Goal: Task Accomplishment & Management: Complete application form

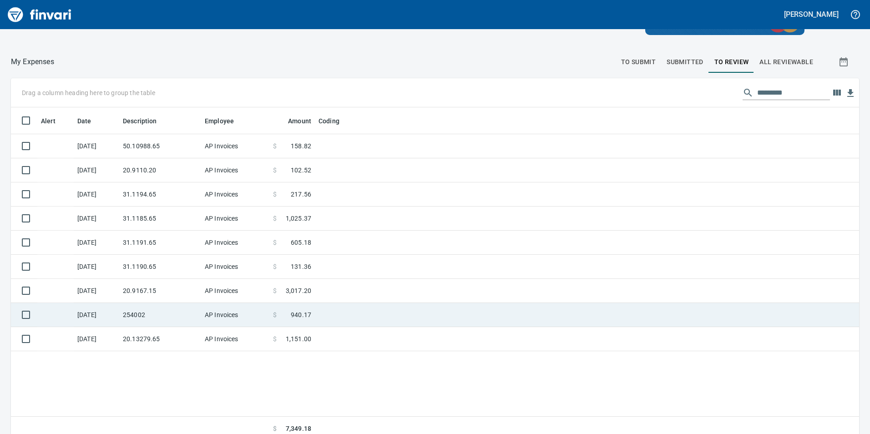
scroll to position [102, 0]
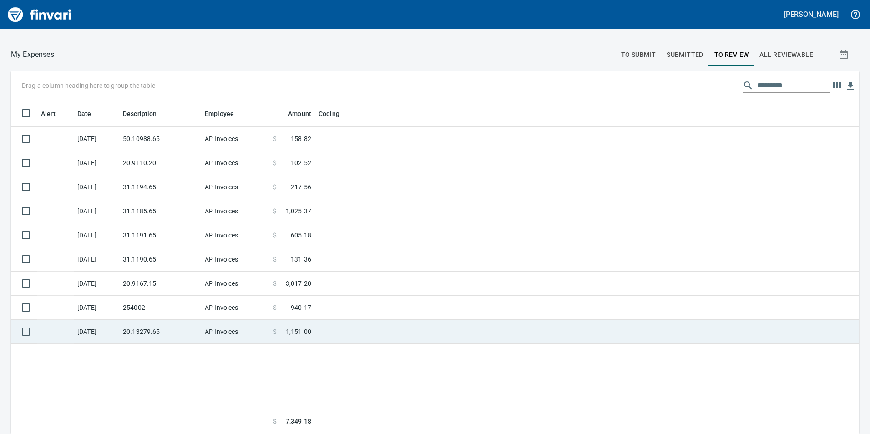
click at [268, 328] on td "AP Invoices" at bounding box center [235, 332] width 68 height 24
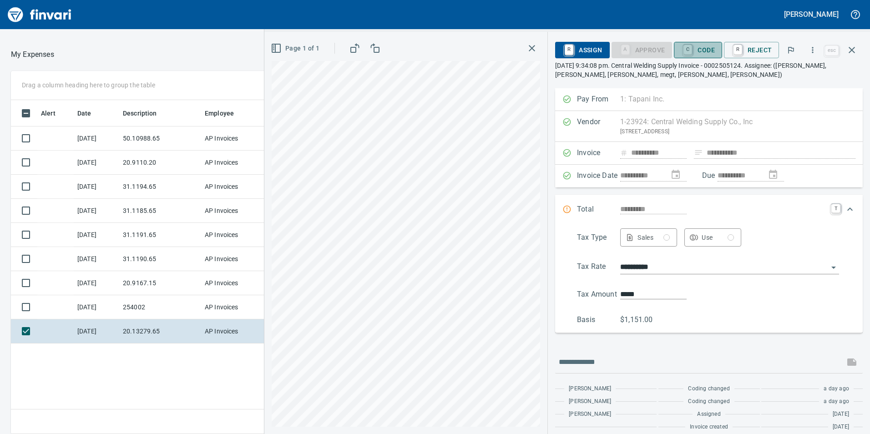
click at [696, 51] on span "C Code" at bounding box center [698, 49] width 34 height 15
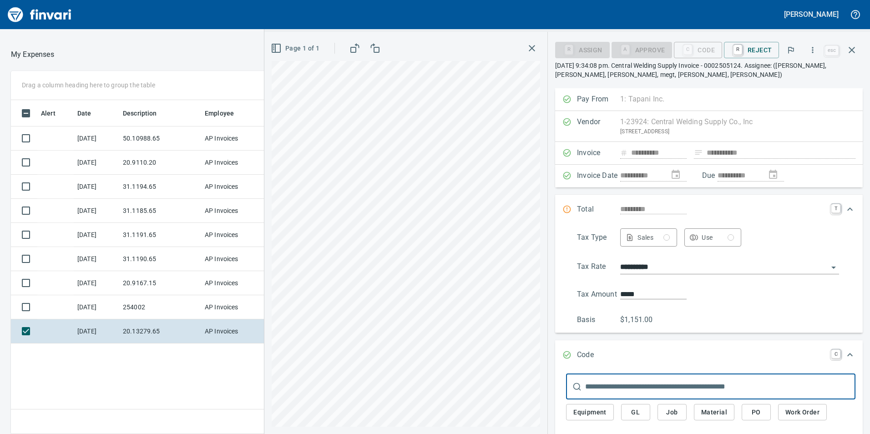
click at [633, 419] on button "GL" at bounding box center [635, 412] width 29 height 17
click at [646, 409] on button "GL" at bounding box center [635, 412] width 29 height 17
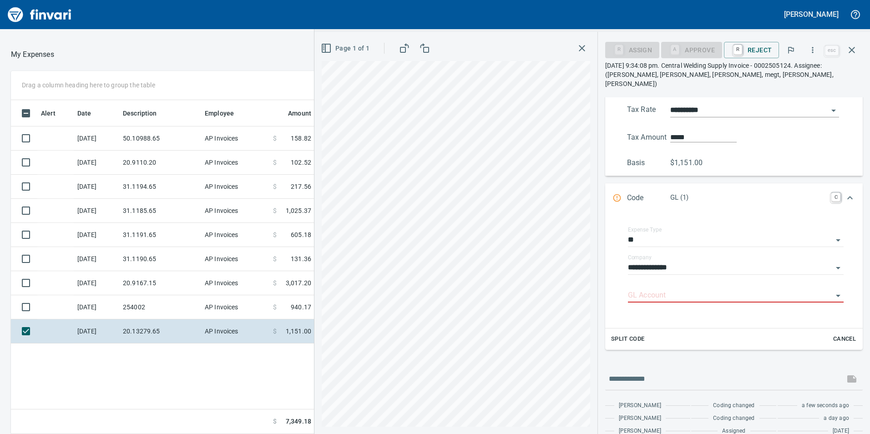
scroll to position [182, 0]
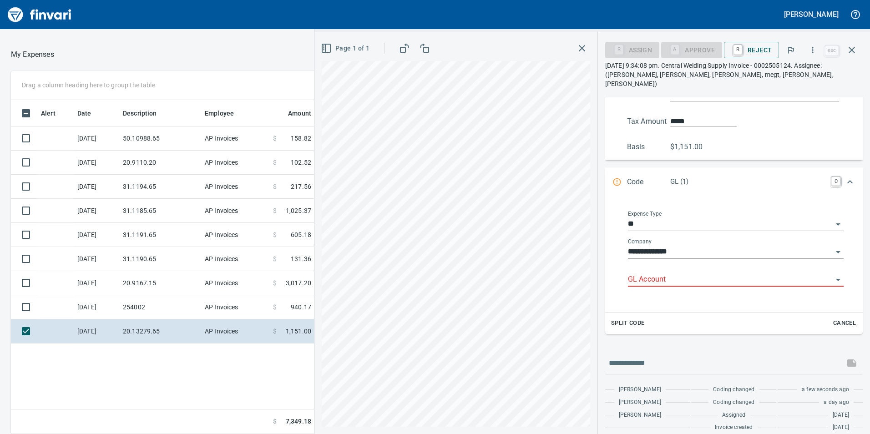
click at [672, 274] on input "GL Account" at bounding box center [730, 279] width 205 height 13
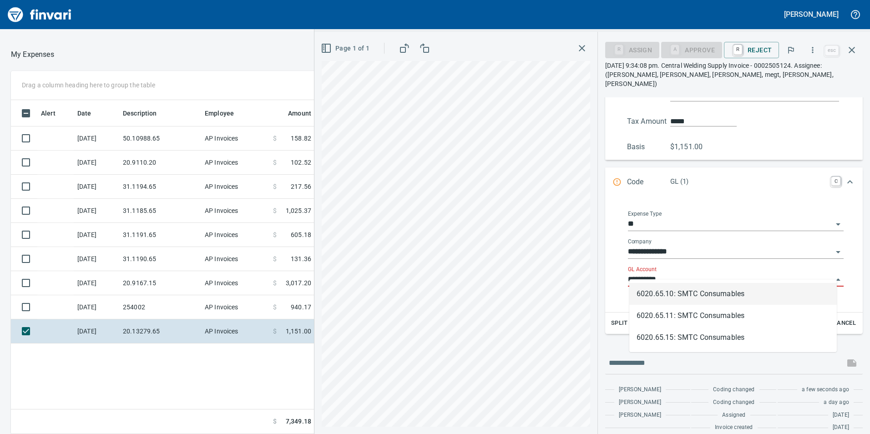
scroll to position [327, 607]
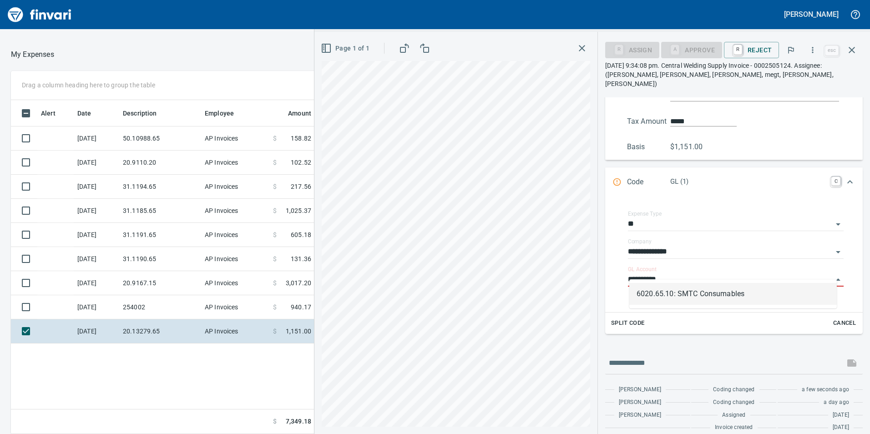
click at [682, 292] on li "6020.65.10: SMTC Consumables" at bounding box center [732, 294] width 207 height 22
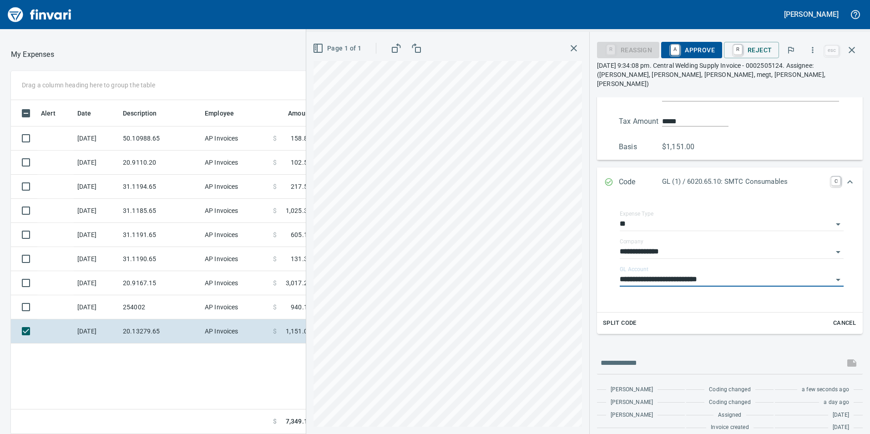
type input "**********"
click at [691, 53] on span "A Approve" at bounding box center [691, 49] width 46 height 15
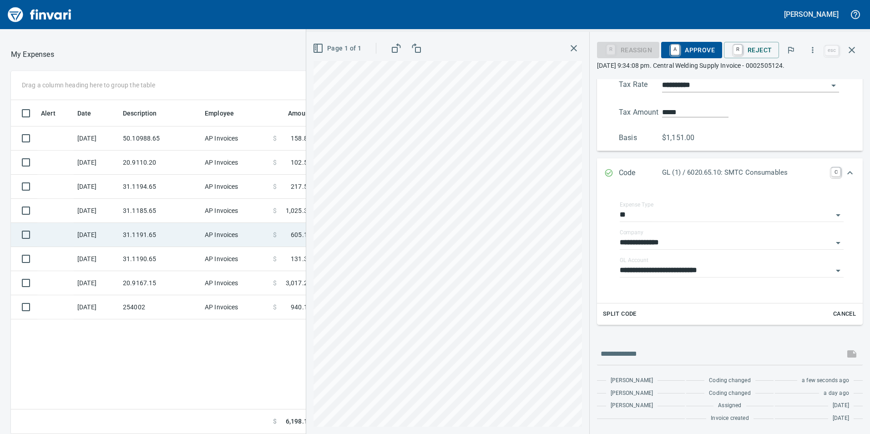
scroll to position [182, 0]
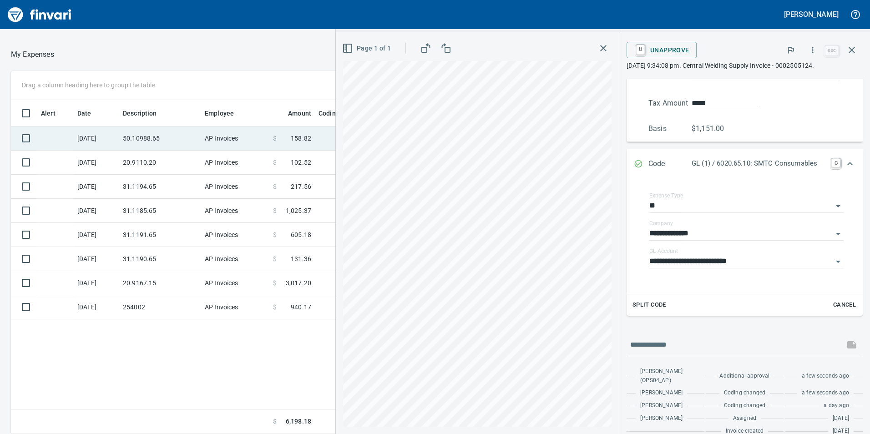
click at [166, 134] on td "50.10988.65" at bounding box center [160, 138] width 82 height 24
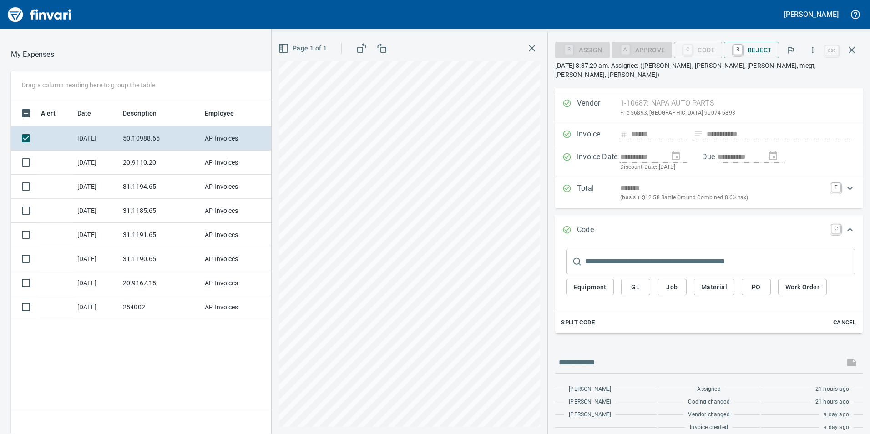
click at [642, 282] on span "GL" at bounding box center [635, 287] width 15 height 11
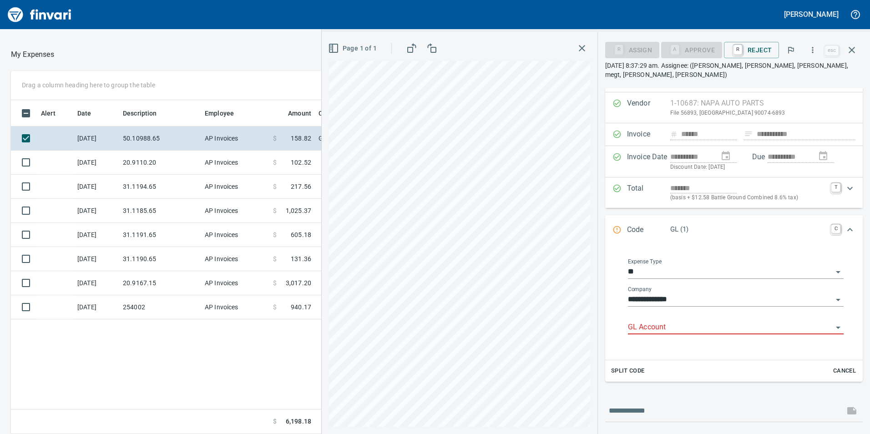
click at [664, 322] on input "GL Account" at bounding box center [730, 327] width 205 height 13
click at [666, 339] on li "6050.65.10: SMTC Repair" at bounding box center [732, 342] width 207 height 22
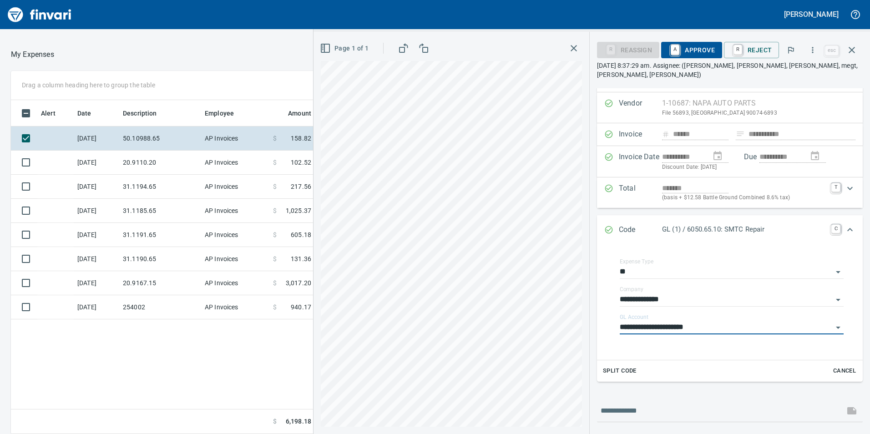
type input "**********"
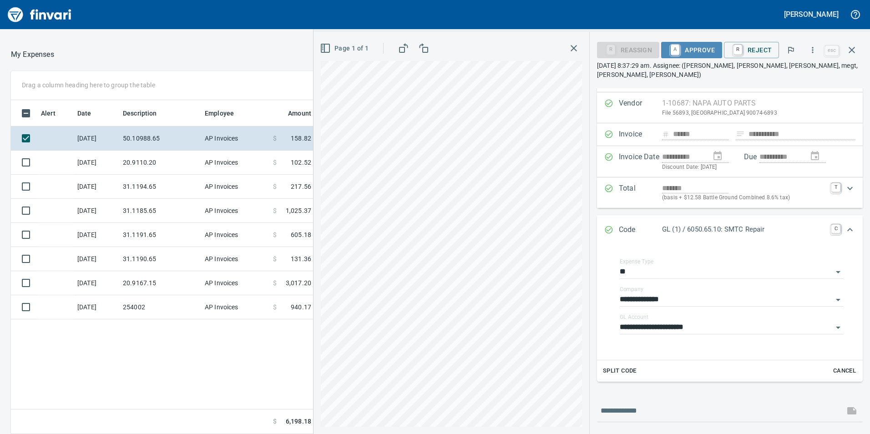
click at [702, 54] on span "A Approve" at bounding box center [691, 49] width 46 height 15
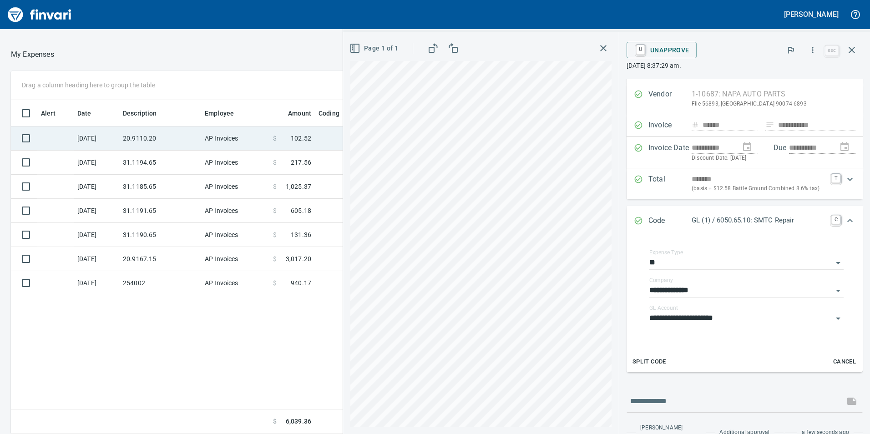
click at [154, 132] on td "20.9110.20" at bounding box center [160, 138] width 82 height 24
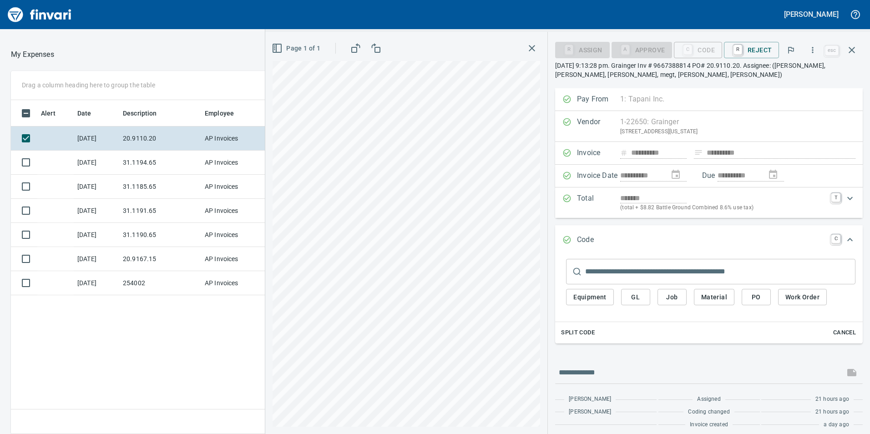
click at [644, 301] on button "GL" at bounding box center [635, 297] width 29 height 17
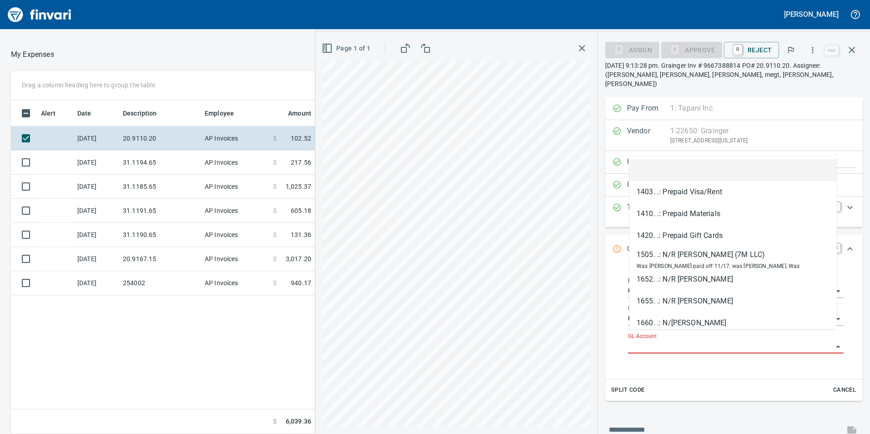
click at [649, 340] on input "GL Account" at bounding box center [730, 346] width 205 height 13
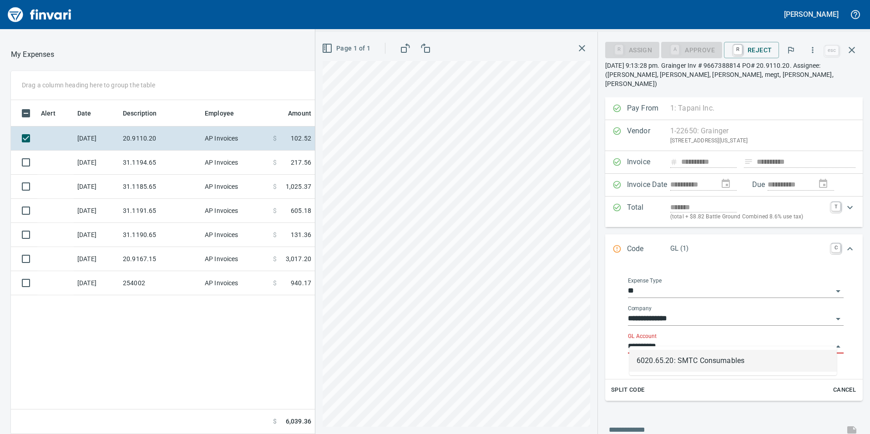
scroll to position [327, 607]
click at [683, 361] on li "6020.65.20: SMTC Consumables" at bounding box center [732, 361] width 207 height 22
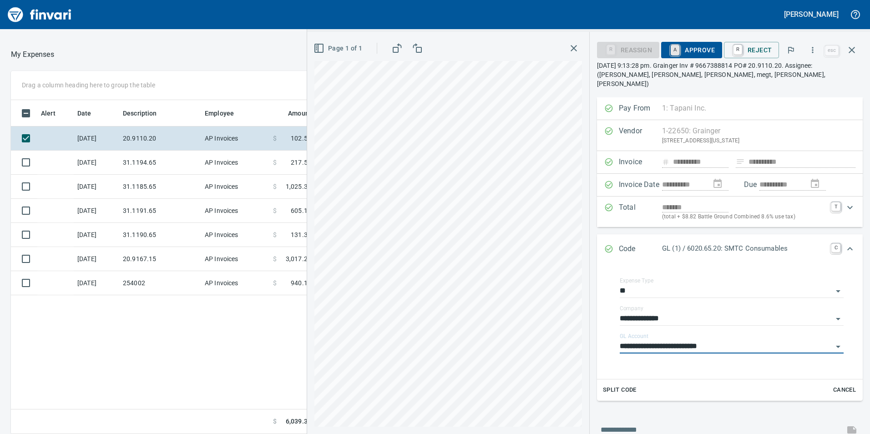
type input "**********"
click at [679, 49] on link "A" at bounding box center [675, 50] width 9 height 10
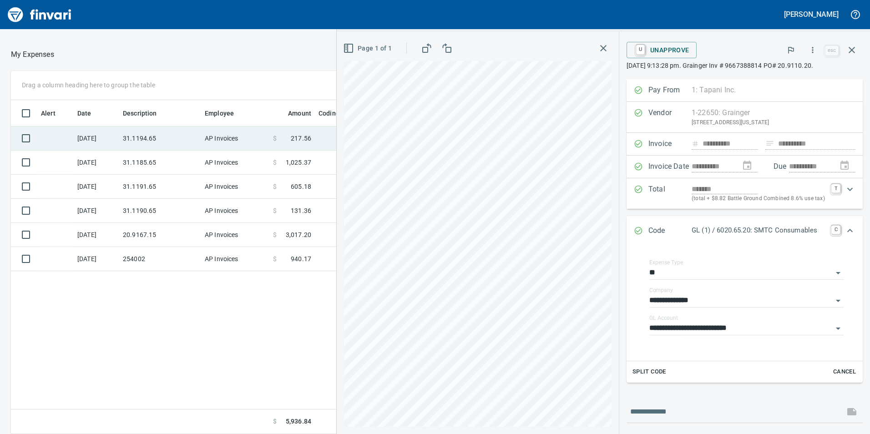
click at [193, 136] on td "31.1194.65" at bounding box center [160, 138] width 82 height 24
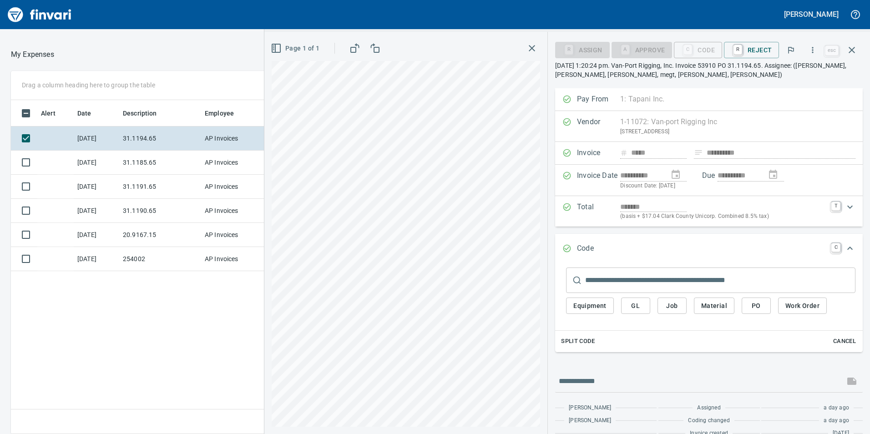
click at [642, 308] on span "GL" at bounding box center [635, 305] width 15 height 11
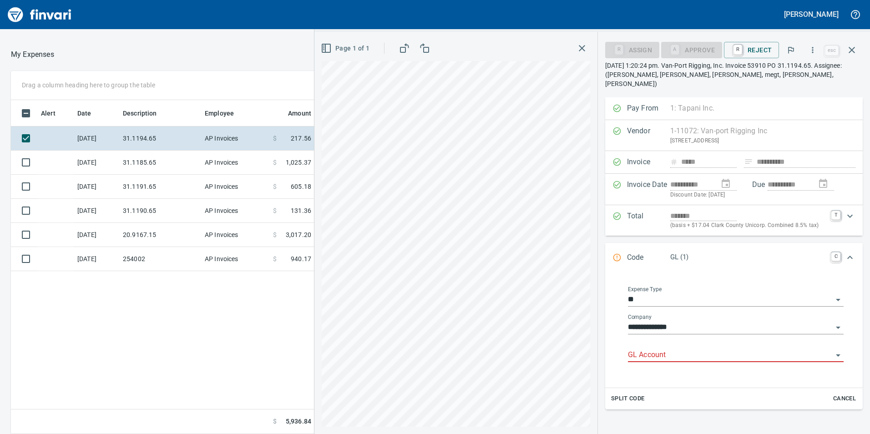
click at [656, 349] on input "GL Account" at bounding box center [730, 355] width 205 height 13
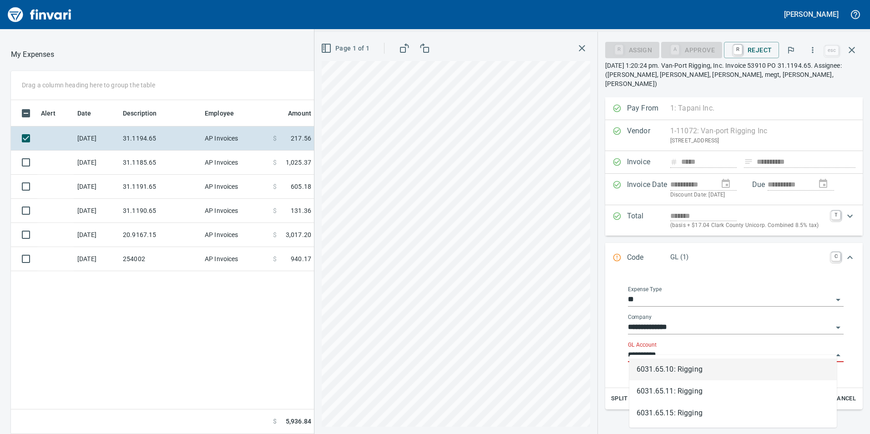
scroll to position [327, 607]
click at [684, 367] on li "6031.65.10: Rigging" at bounding box center [732, 369] width 207 height 22
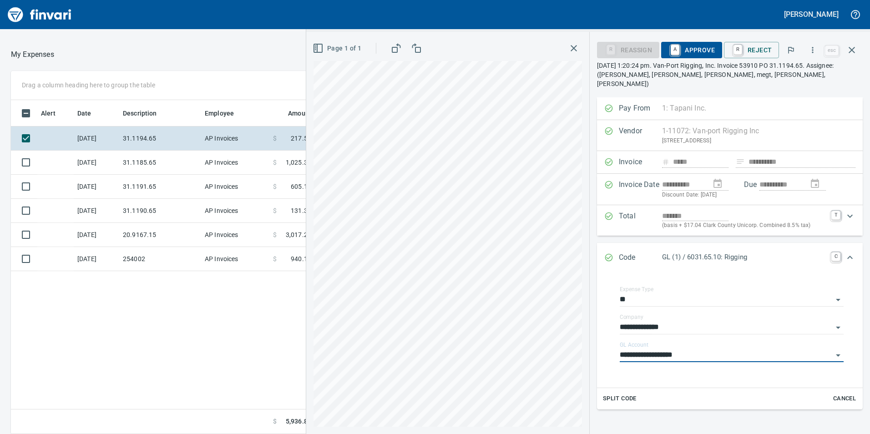
type input "**********"
click at [708, 48] on span "A Approve" at bounding box center [691, 49] width 46 height 15
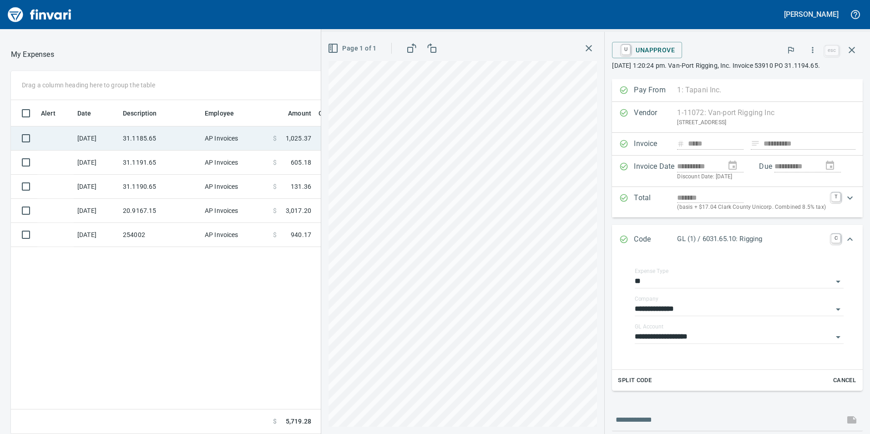
click at [194, 134] on td "31.1185.65" at bounding box center [160, 138] width 82 height 24
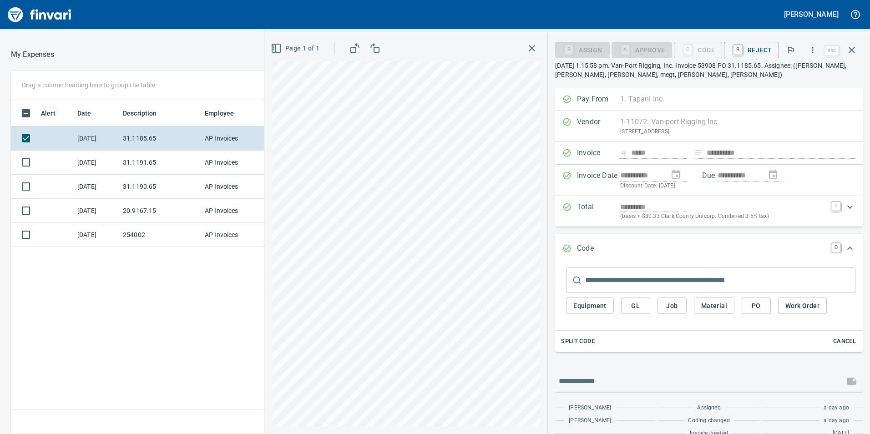
click at [642, 308] on span "GL" at bounding box center [635, 305] width 15 height 11
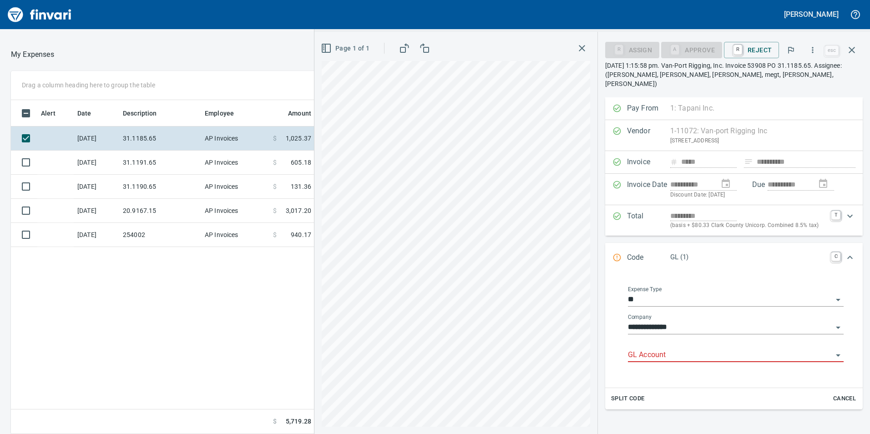
click at [679, 355] on div "GL Account" at bounding box center [736, 356] width 216 height 28
click at [681, 349] on input "GL Account" at bounding box center [730, 355] width 205 height 13
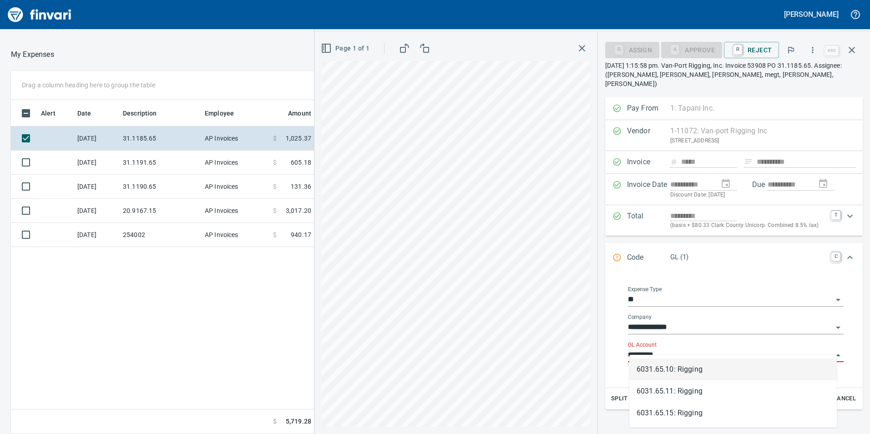
scroll to position [327, 607]
click at [702, 366] on li "6031.65.10: Rigging" at bounding box center [732, 369] width 207 height 22
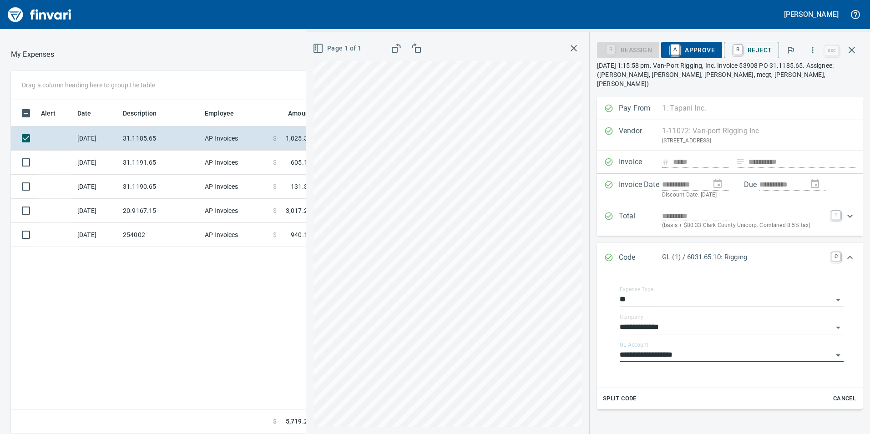
type input "**********"
click at [703, 43] on button "A Approve" at bounding box center [691, 50] width 61 height 16
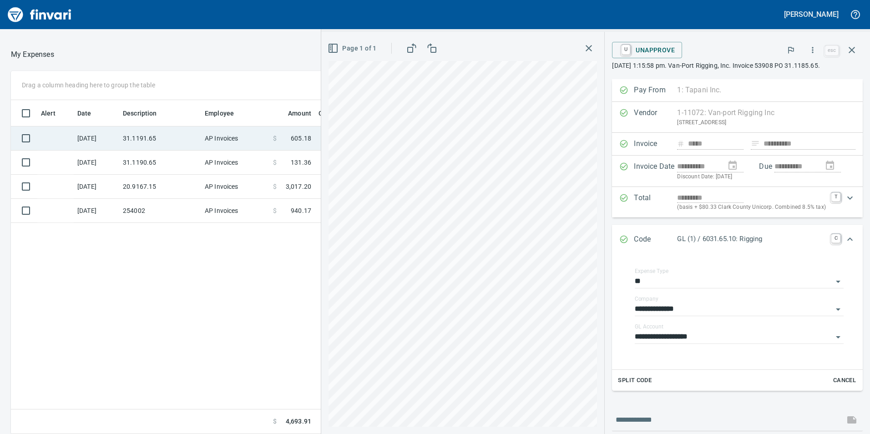
click at [173, 136] on td "31.1191.65" at bounding box center [160, 138] width 82 height 24
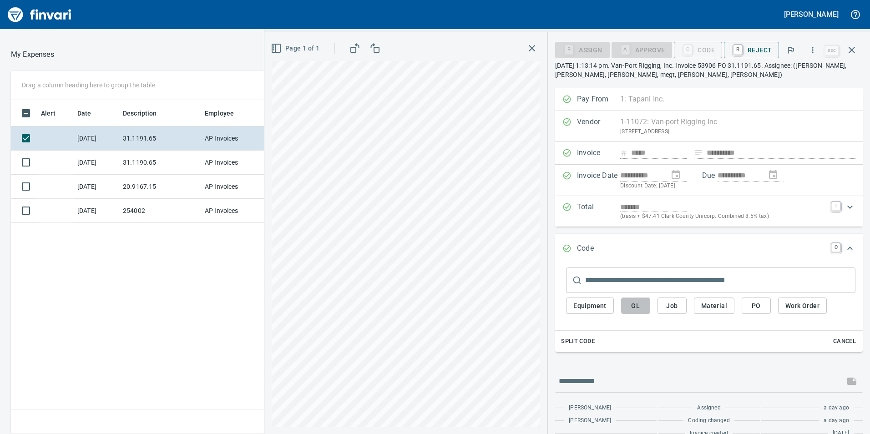
click at [645, 309] on button "GL" at bounding box center [635, 306] width 29 height 17
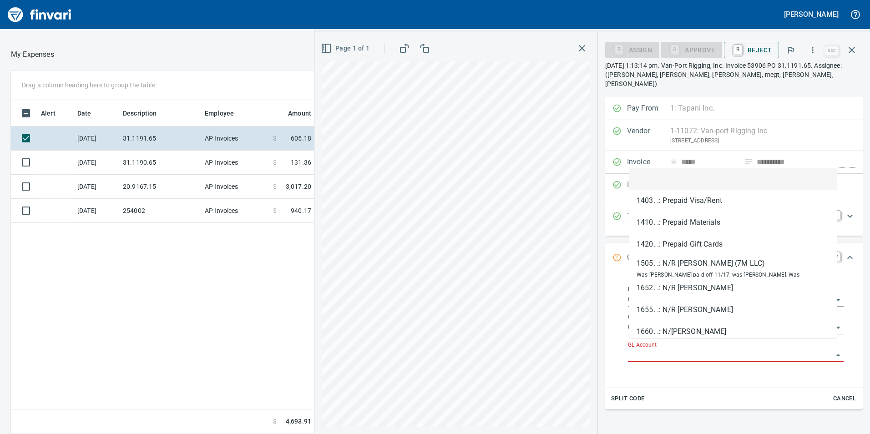
click at [679, 349] on input "GL Account" at bounding box center [730, 355] width 205 height 13
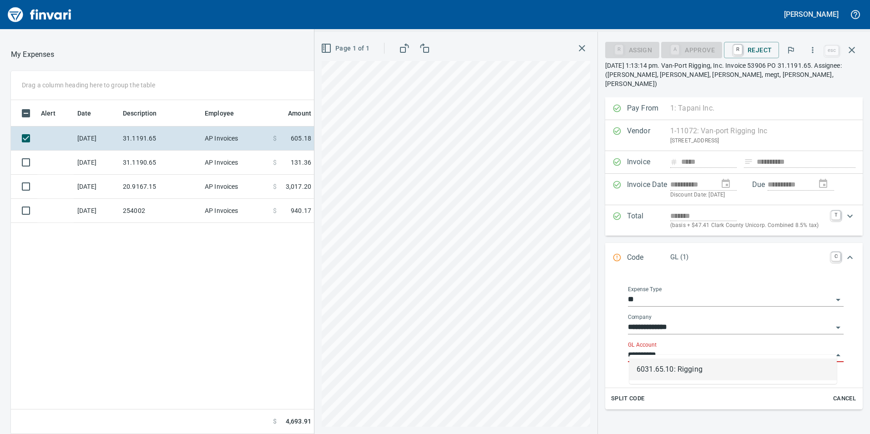
scroll to position [327, 607]
click at [678, 369] on li "6031.65.10: Rigging" at bounding box center [732, 369] width 207 height 22
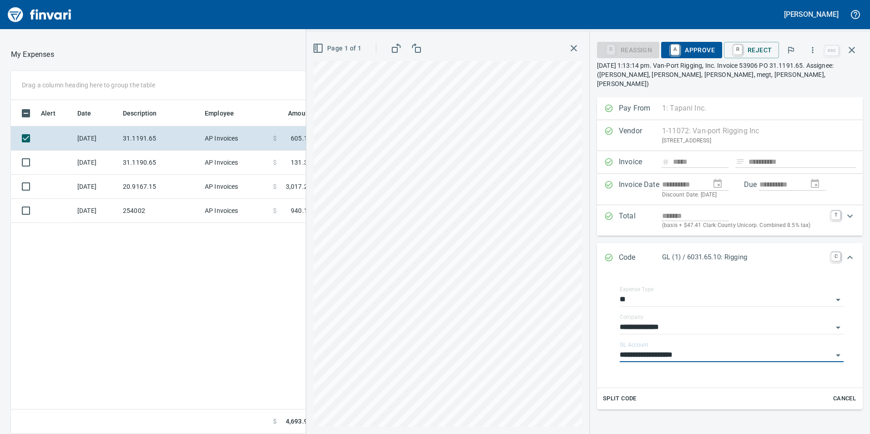
type input "**********"
click at [692, 52] on span "A Approve" at bounding box center [691, 49] width 46 height 15
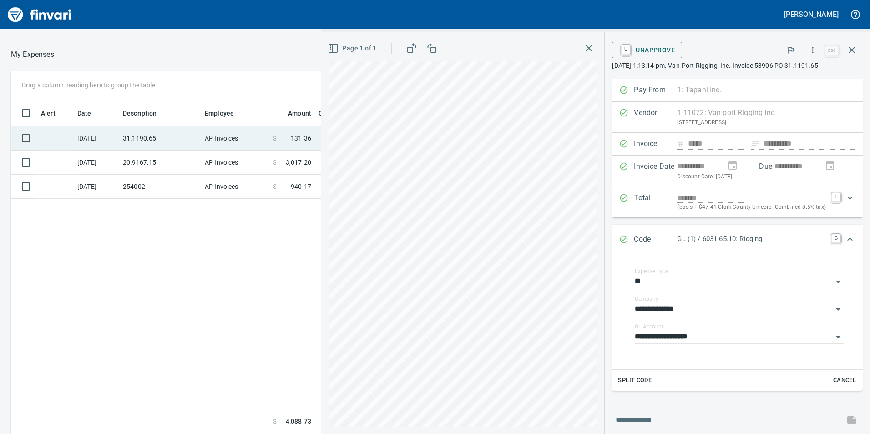
click at [193, 142] on td "31.1190.65" at bounding box center [160, 138] width 82 height 24
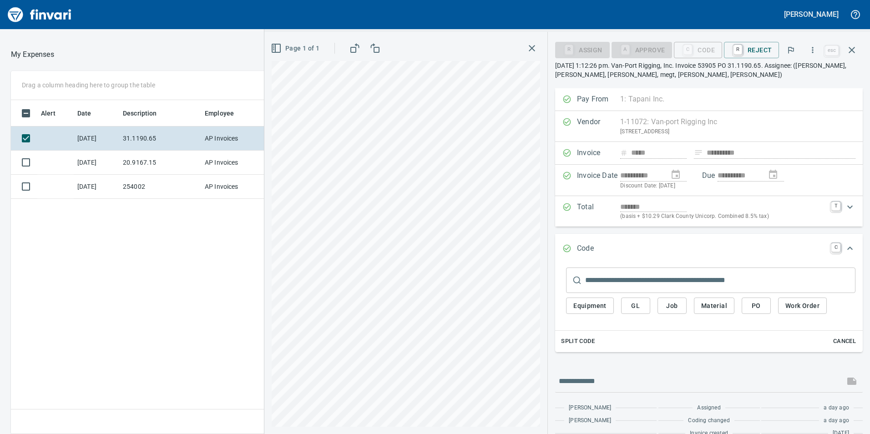
click at [637, 307] on span "GL" at bounding box center [635, 305] width 15 height 11
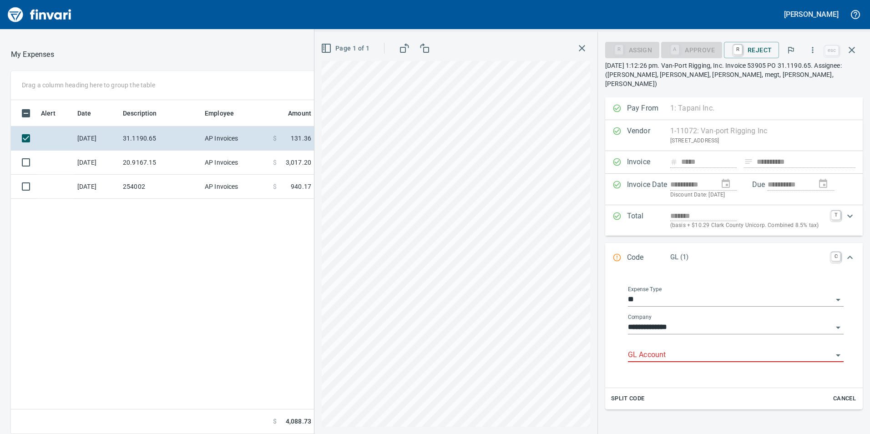
click at [702, 349] on input "GL Account" at bounding box center [730, 355] width 205 height 13
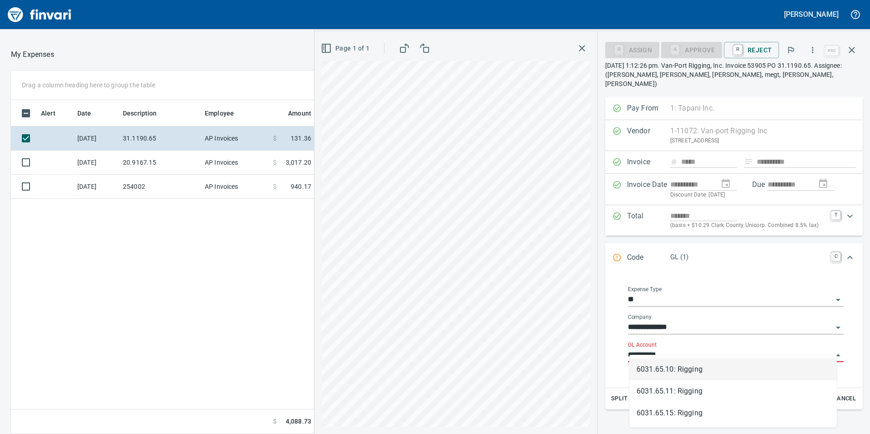
scroll to position [327, 607]
click at [682, 373] on li "6031.65.10: Rigging" at bounding box center [732, 369] width 207 height 22
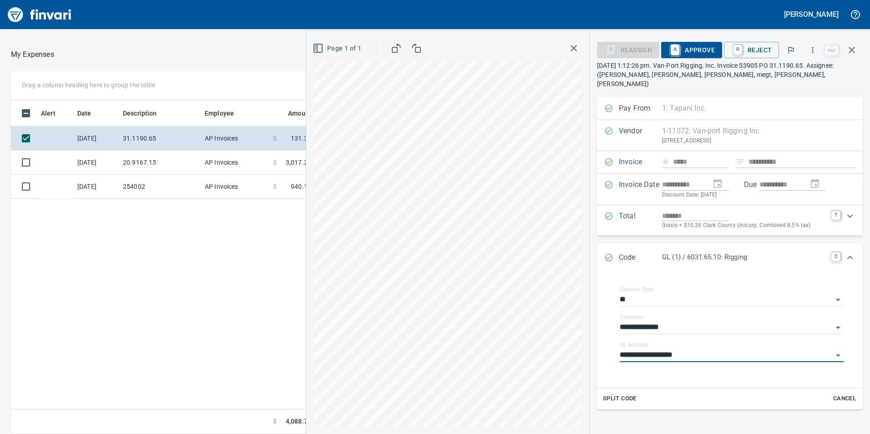
type input "**********"
click at [714, 48] on span "A Approve" at bounding box center [691, 49] width 46 height 15
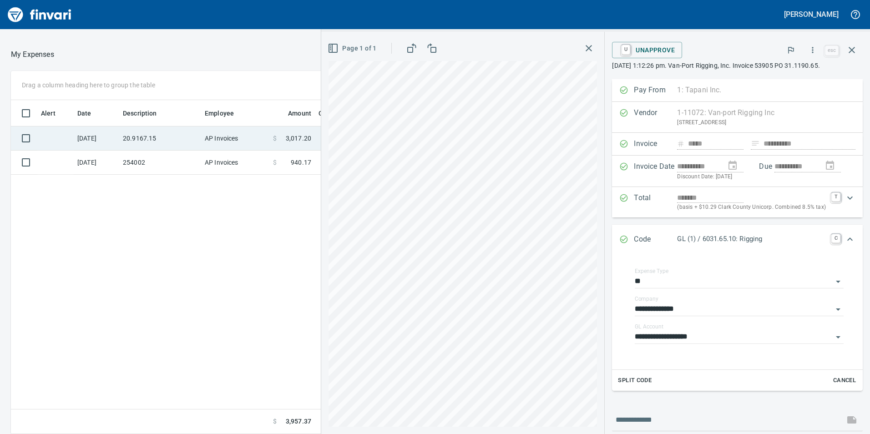
click at [177, 138] on td "20.9167.15" at bounding box center [160, 138] width 82 height 24
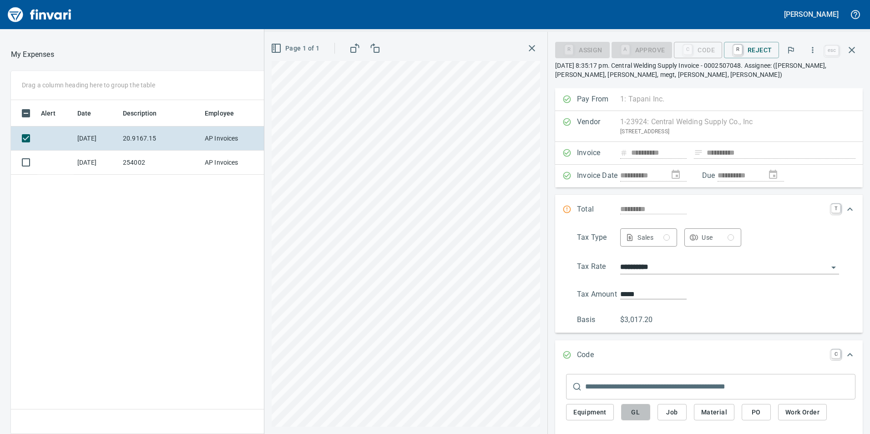
click at [639, 415] on span "GL" at bounding box center [635, 412] width 15 height 11
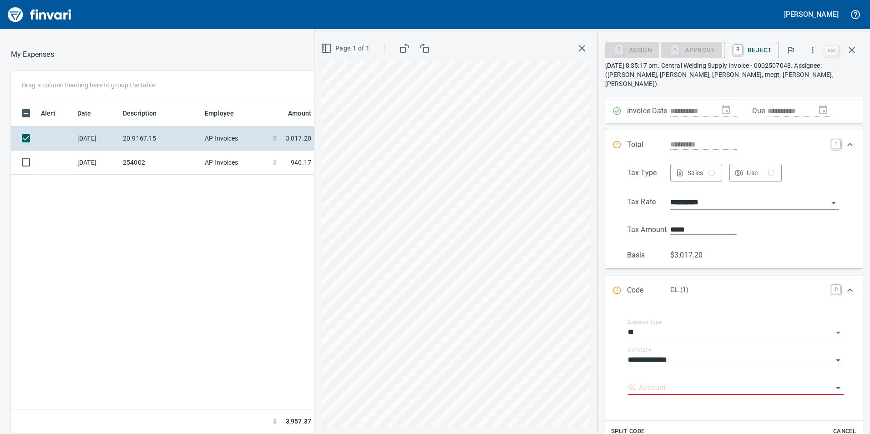
scroll to position [182, 0]
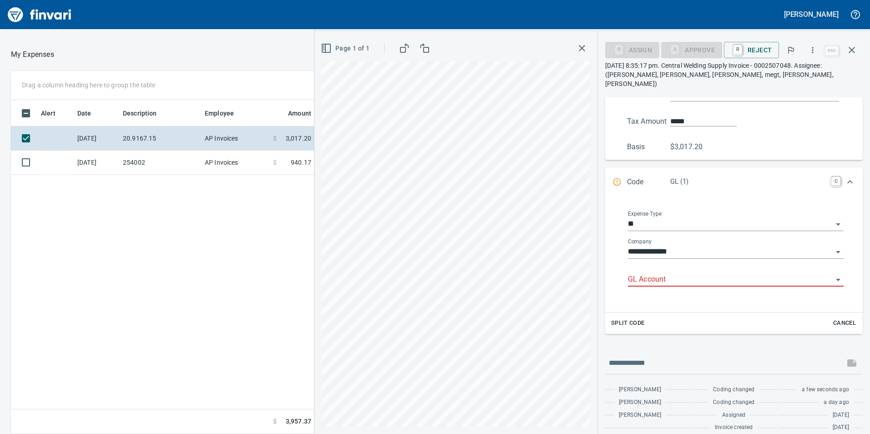
click at [661, 273] on input "GL Account" at bounding box center [730, 279] width 205 height 13
click at [647, 293] on li "6020.65.15: SMTC Consumables" at bounding box center [732, 294] width 207 height 22
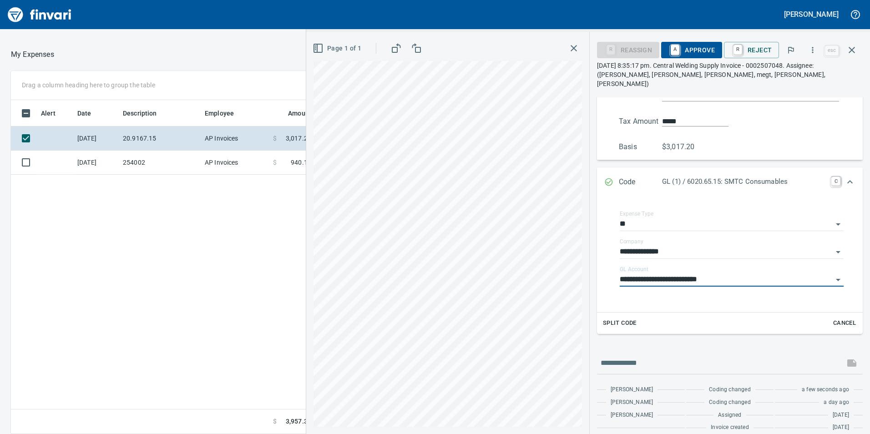
type input "**********"
click at [707, 46] on span "A Approve" at bounding box center [691, 49] width 46 height 15
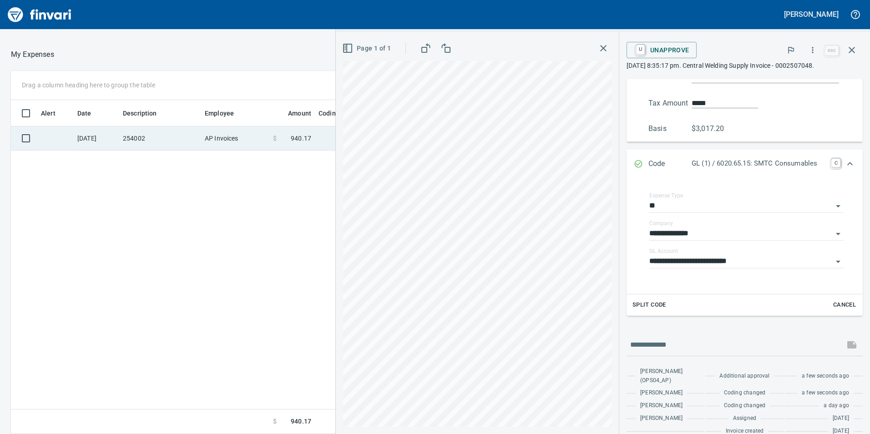
click at [226, 135] on td "AP Invoices" at bounding box center [235, 138] width 68 height 24
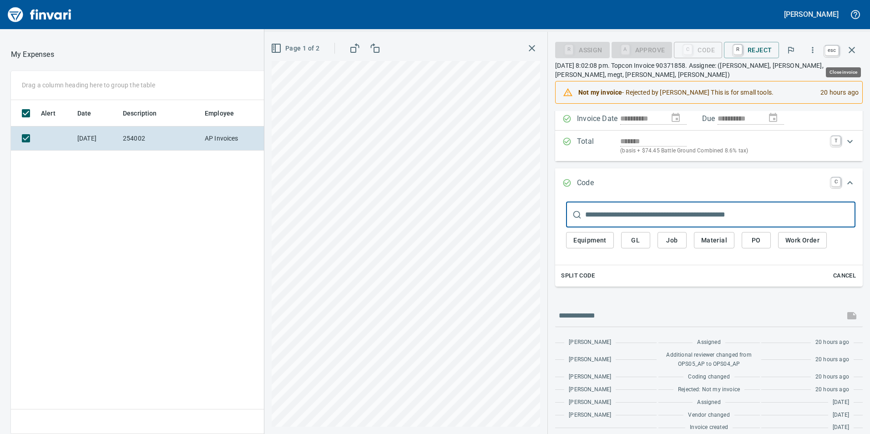
scroll to position [327, 607]
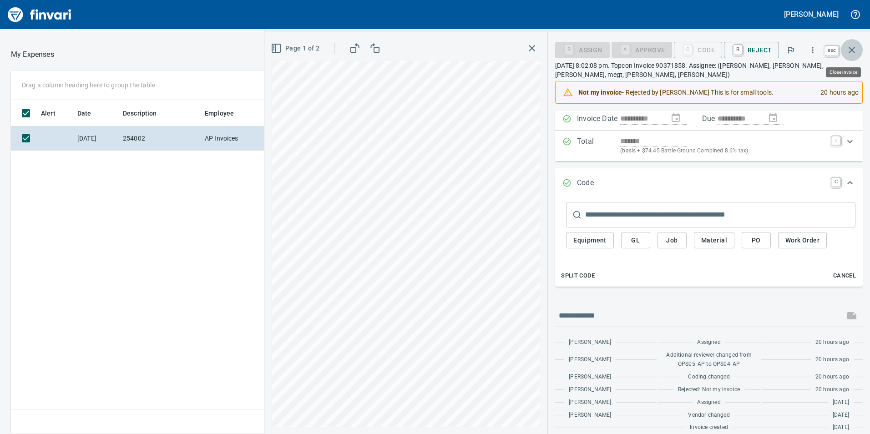
click at [853, 50] on icon "button" at bounding box center [851, 50] width 11 height 11
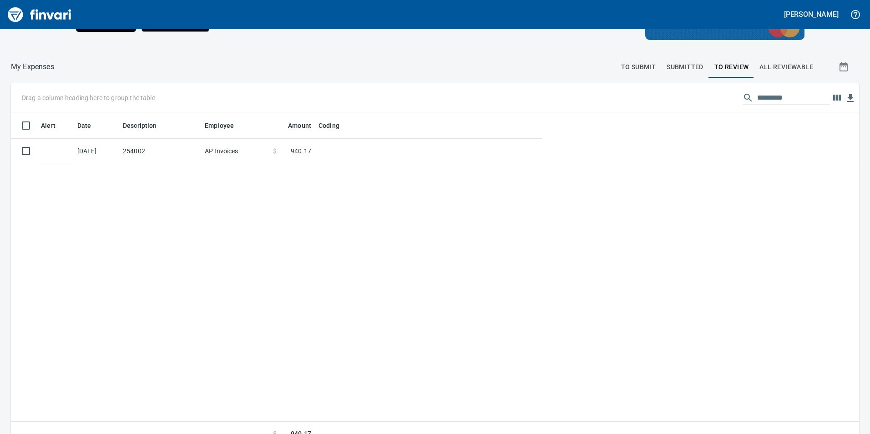
scroll to position [327, 833]
click at [626, 82] on div "My Expenses To Submit Submitted To Review All Reviewable Drag a column heading …" at bounding box center [435, 254] width 870 height 386
click at [626, 76] on button "To Submit" at bounding box center [639, 67] width 46 height 22
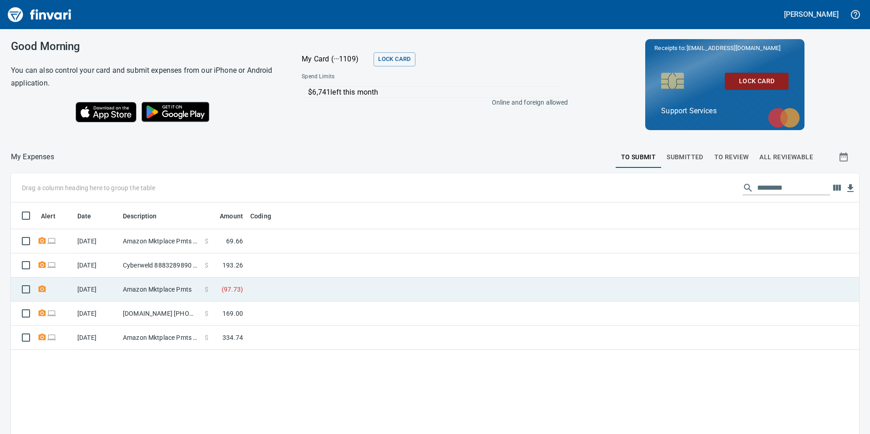
scroll to position [327, 834]
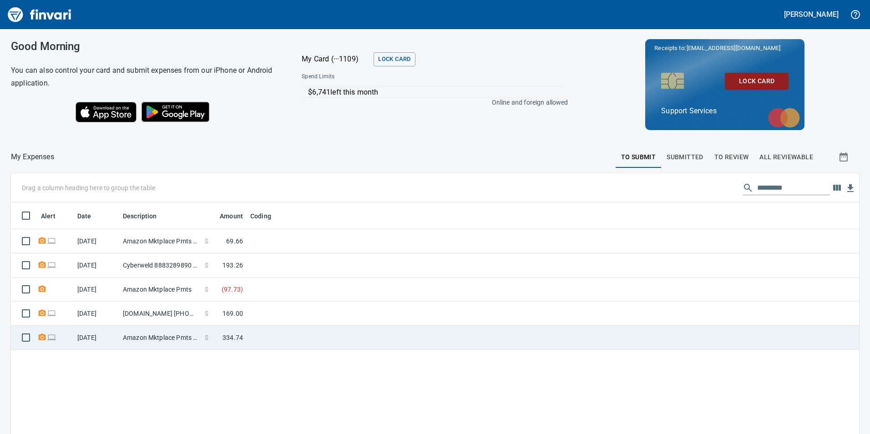
click at [183, 333] on td "Amazon Mktplace Pmts [DOMAIN_NAME][URL] WA" at bounding box center [160, 338] width 82 height 24
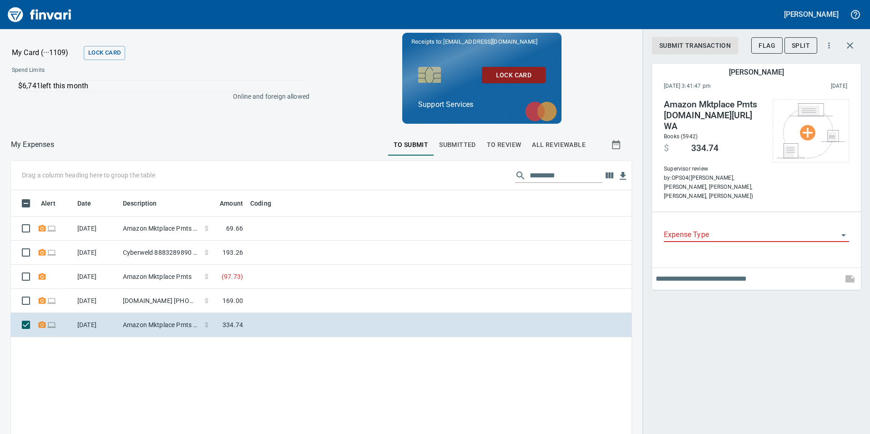
scroll to position [327, 607]
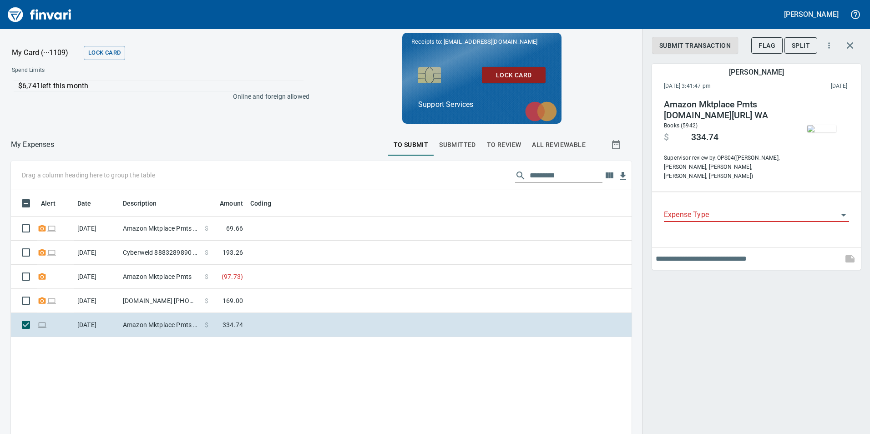
click at [732, 209] on input "Expense Type" at bounding box center [751, 215] width 174 height 13
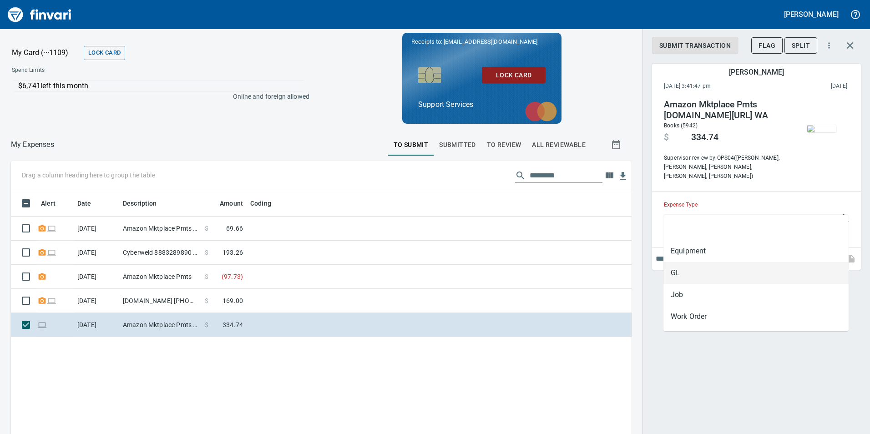
click at [718, 271] on li "GL" at bounding box center [755, 273] width 185 height 22
type input "**"
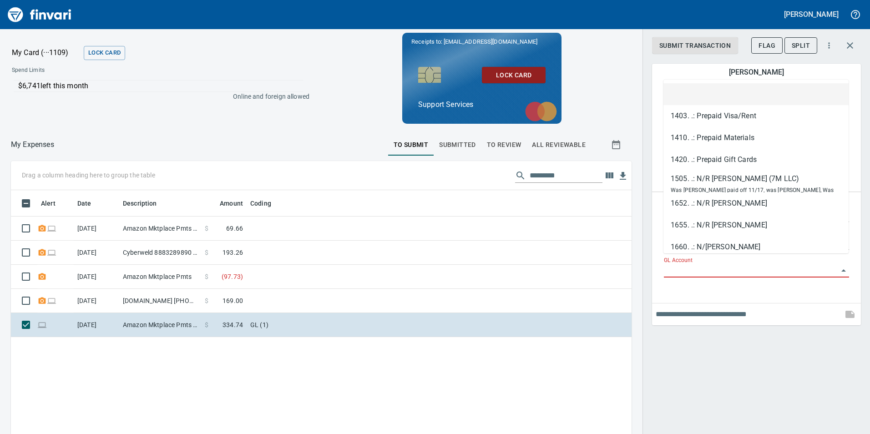
click at [713, 267] on input "GL Account" at bounding box center [751, 270] width 174 height 13
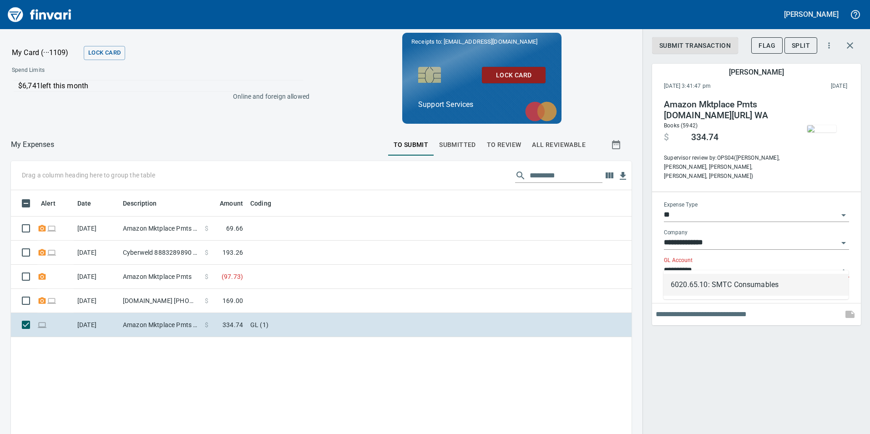
click at [720, 283] on li "6020.65.10: SMTC Consumables" at bounding box center [755, 285] width 185 height 22
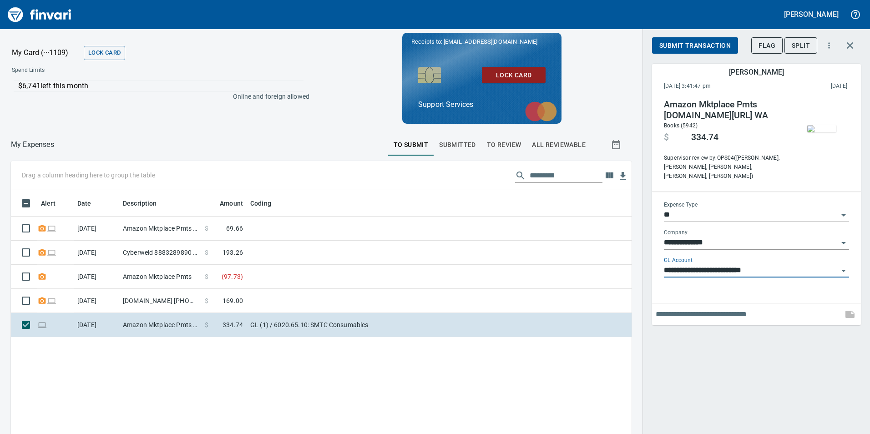
type input "**********"
click at [710, 43] on span "Submit Transaction" at bounding box center [694, 45] width 71 height 11
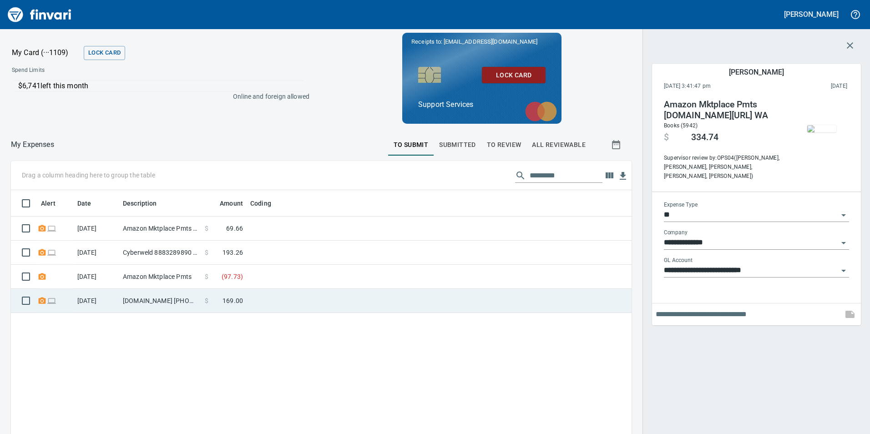
click at [342, 299] on td at bounding box center [360, 301] width 227 height 24
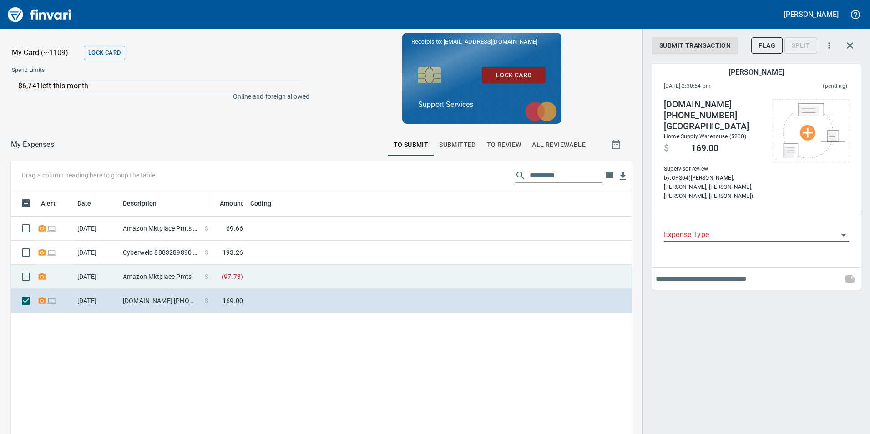
click at [411, 273] on td at bounding box center [360, 277] width 227 height 24
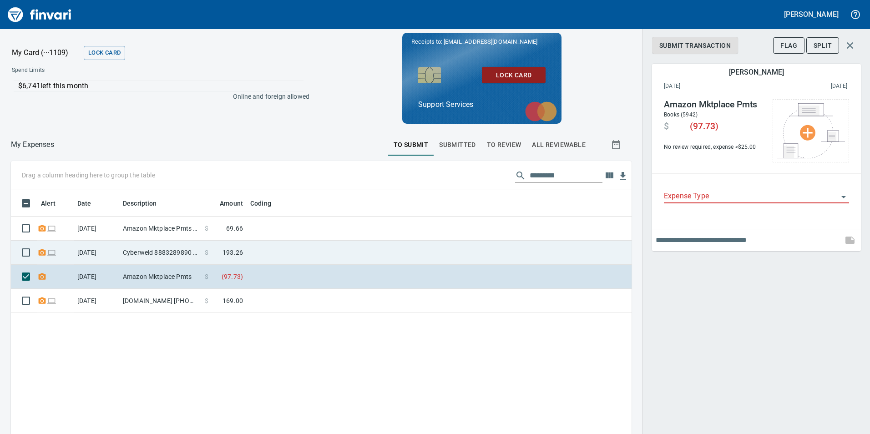
click at [408, 248] on td at bounding box center [360, 253] width 227 height 24
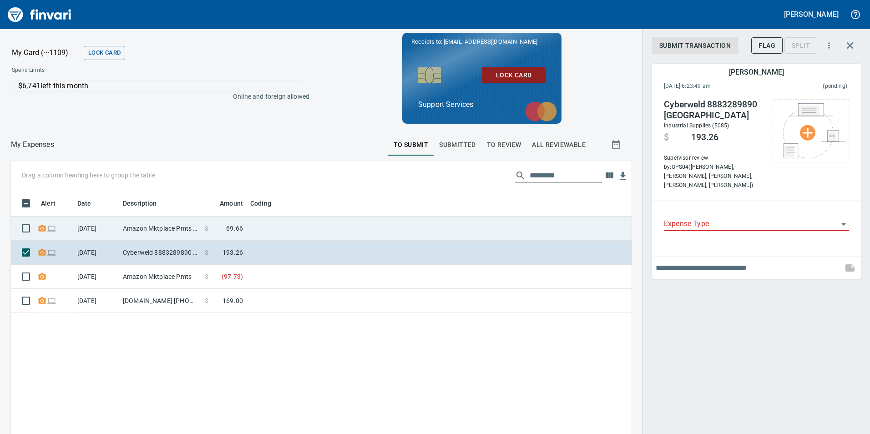
click at [399, 227] on td at bounding box center [360, 229] width 227 height 24
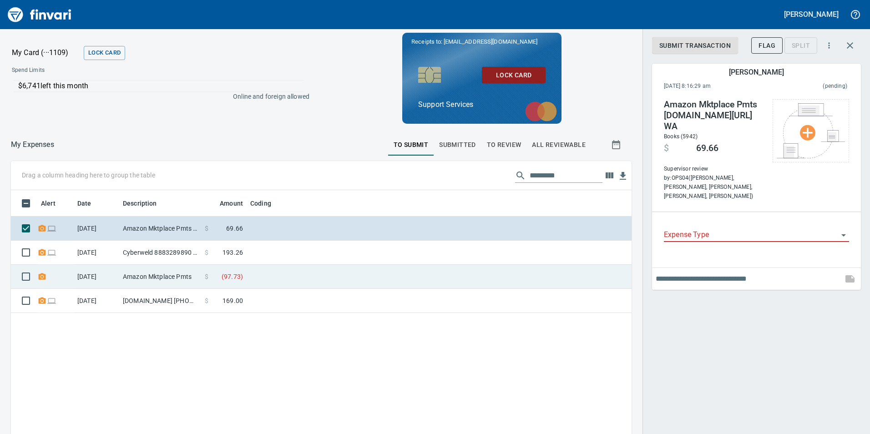
click at [405, 272] on td at bounding box center [360, 277] width 227 height 24
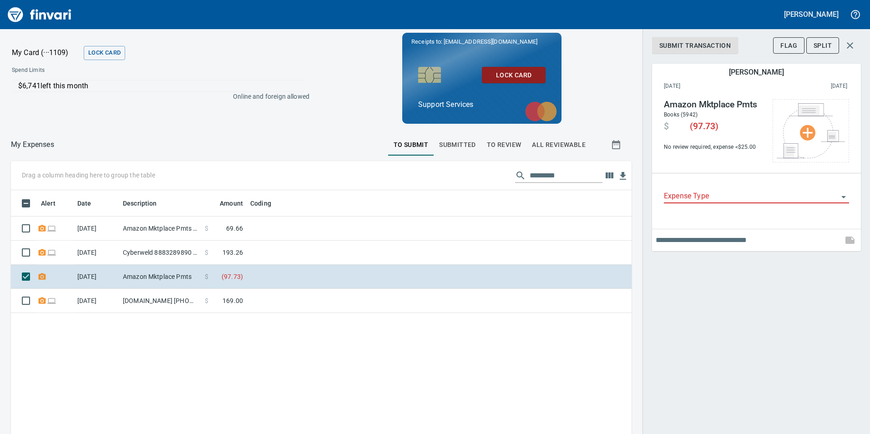
click at [716, 147] on span "No review required, expense < $25.00" at bounding box center [713, 147] width 98 height 9
drag, startPoint x: 716, startPoint y: 147, endPoint x: 729, endPoint y: 145, distance: 13.5
click at [729, 145] on span "No review required, expense < $25.00" at bounding box center [713, 147] width 98 height 9
click at [729, 146] on span "No review required, expense < $25.00" at bounding box center [713, 147] width 98 height 9
click at [700, 143] on span "No review required, expense < $25.00" at bounding box center [713, 147] width 98 height 9
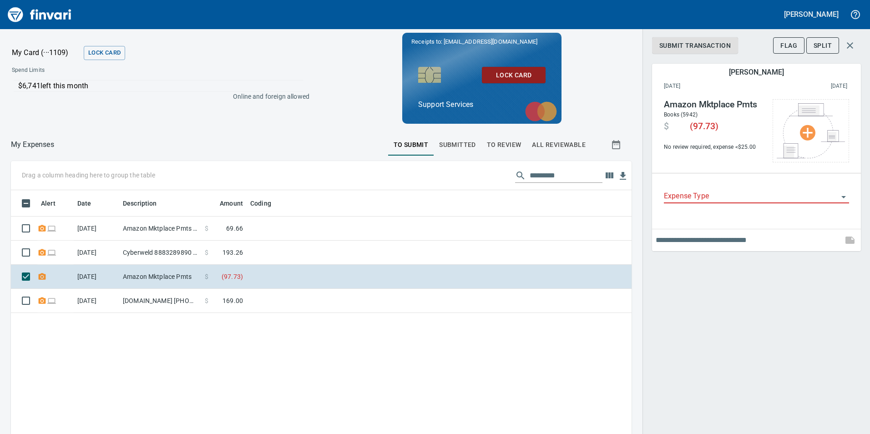
click at [699, 144] on span "No review required, expense < $25.00" at bounding box center [713, 147] width 98 height 9
click at [846, 40] on button "button" at bounding box center [850, 46] width 22 height 22
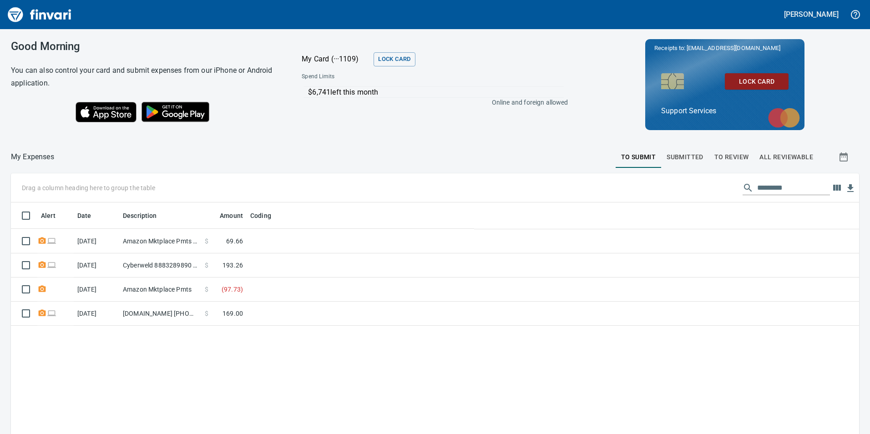
scroll to position [327, 834]
click at [724, 159] on span "To Review" at bounding box center [731, 156] width 35 height 11
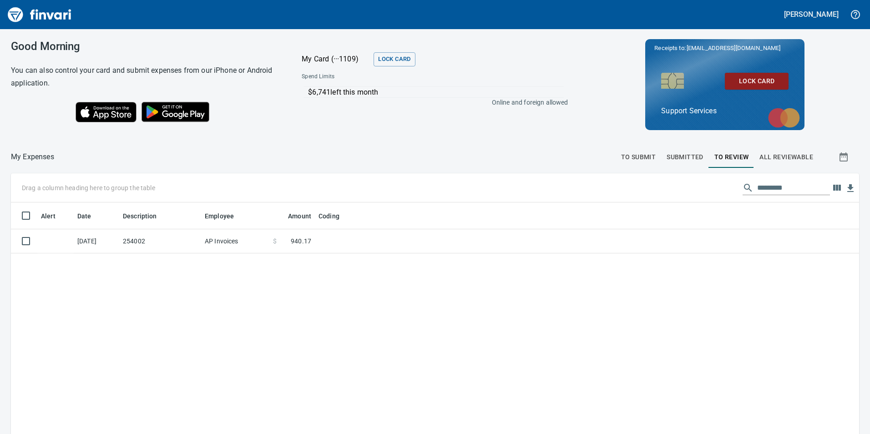
scroll to position [327, 834]
